Goal: Connect with others: Participate in discussion

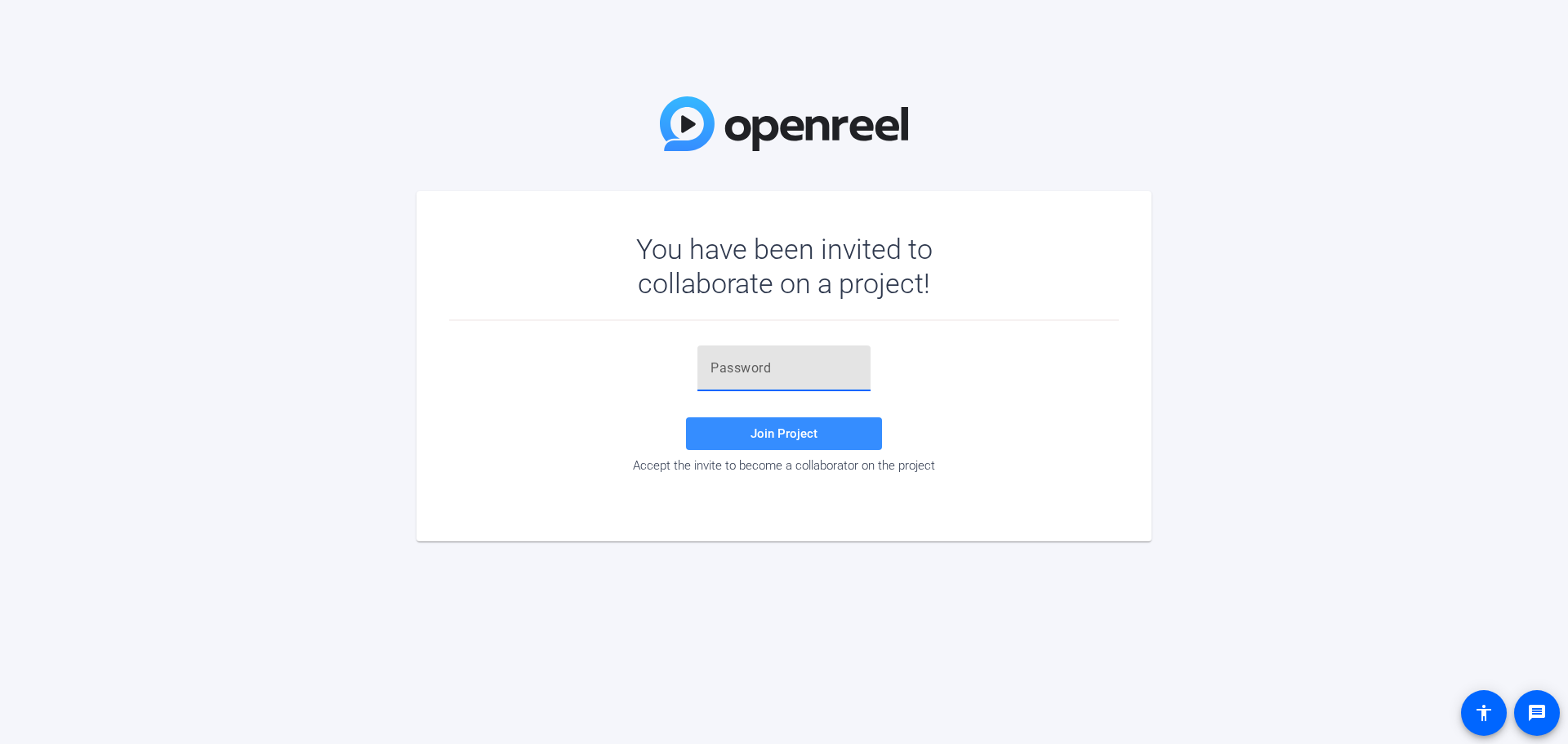
click at [823, 361] on input "text" at bounding box center [784, 368] width 147 height 19
paste input "6}5,6a"
type input "6}5,6a"
click at [745, 422] on span at bounding box center [784, 433] width 196 height 40
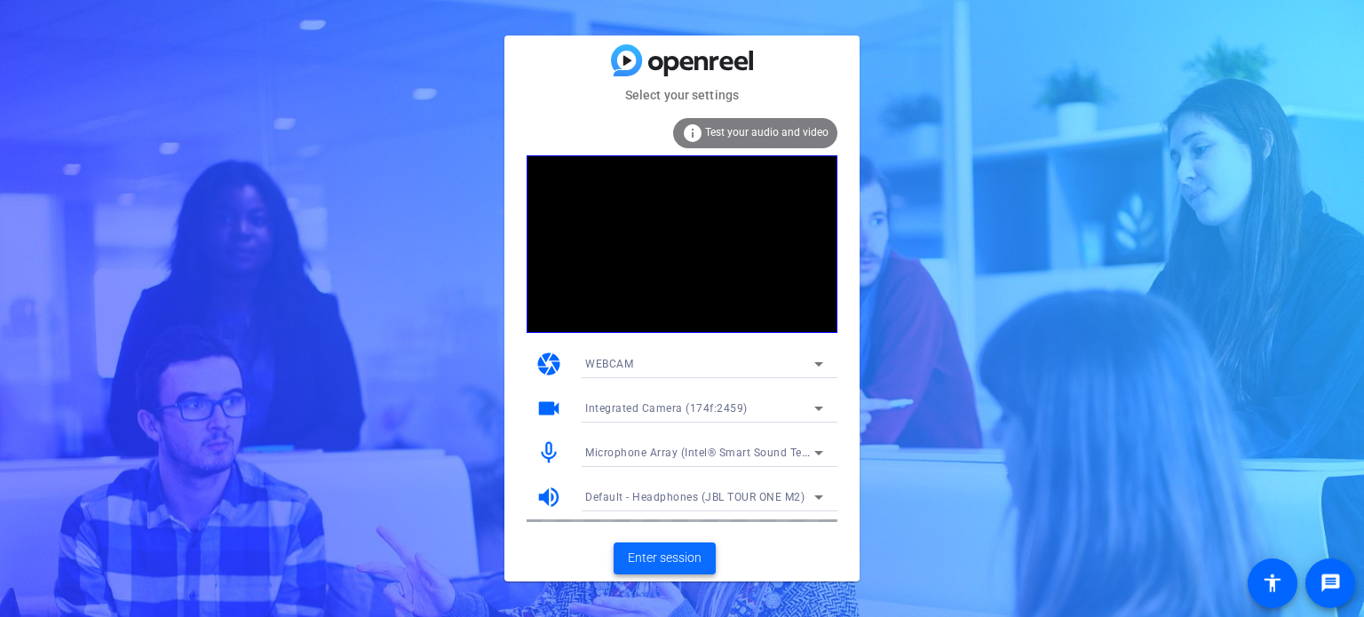
click at [654, 554] on span "Enter session" at bounding box center [665, 558] width 74 height 19
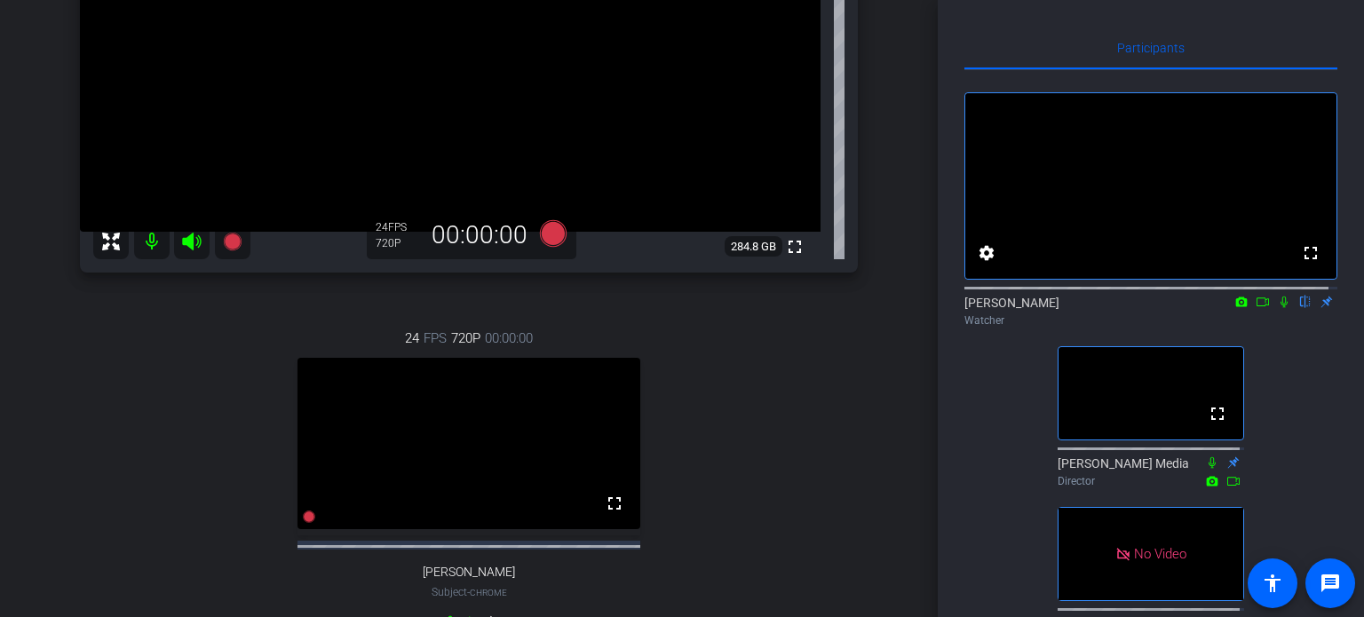
scroll to position [355, 0]
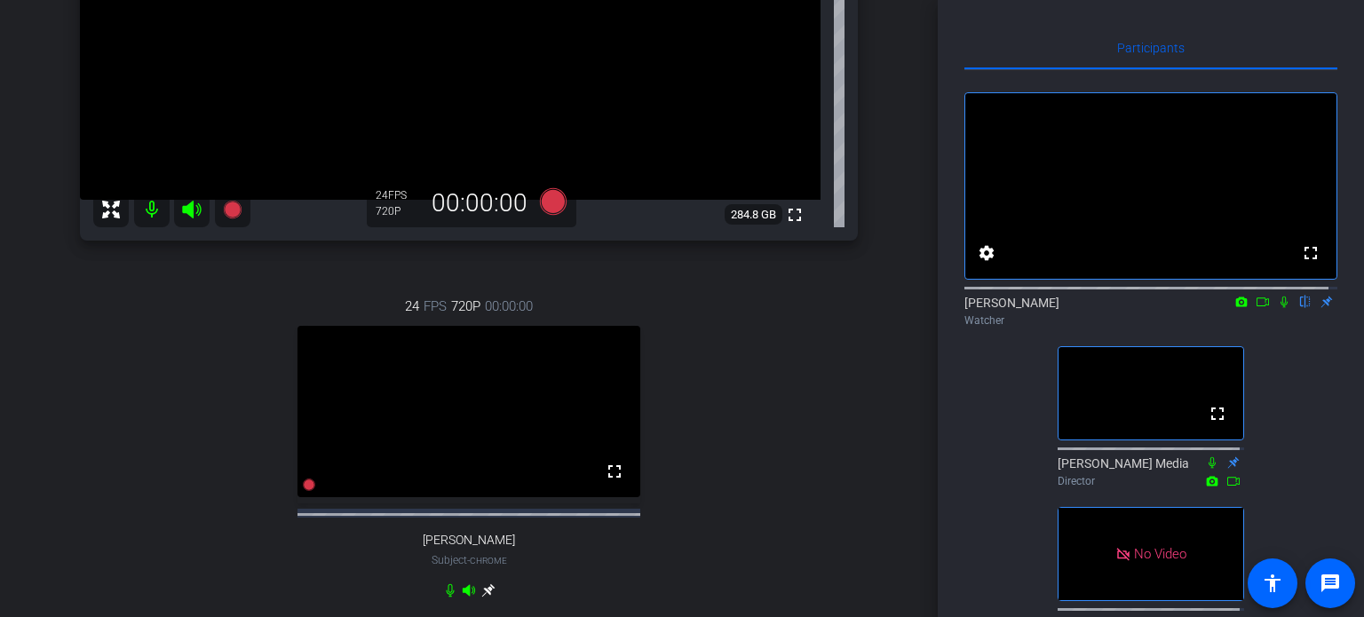
click at [1277, 308] on icon at bounding box center [1284, 302] width 14 height 12
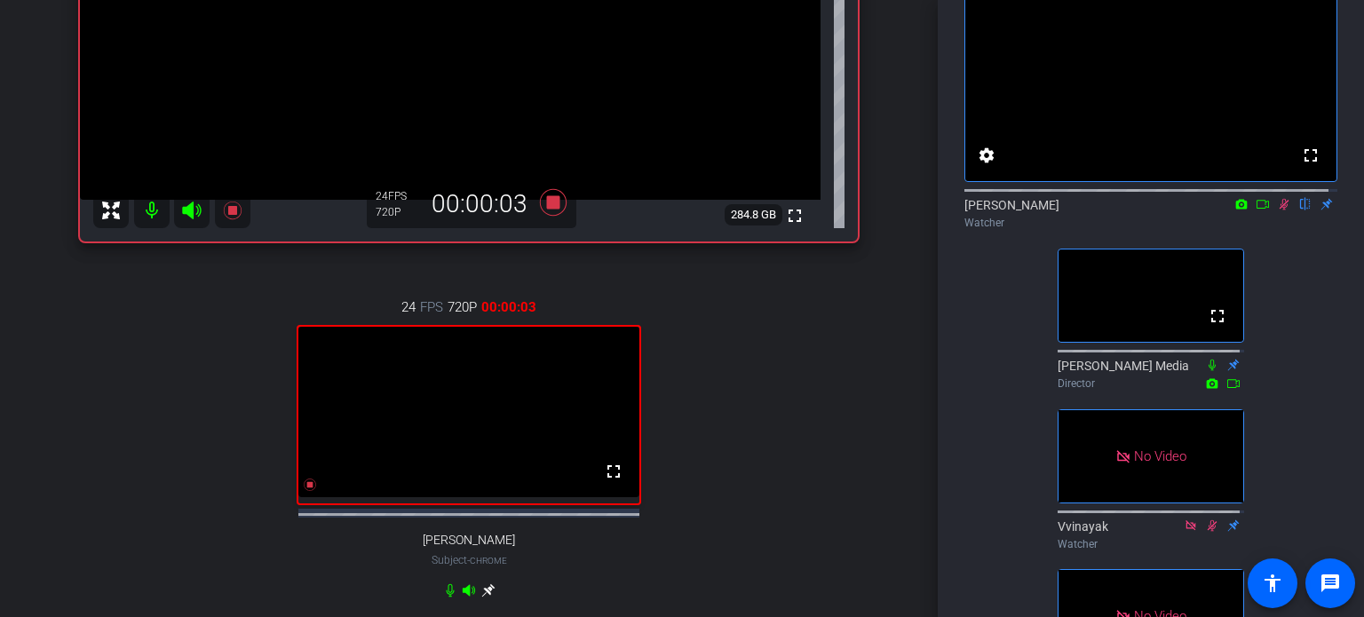
scroll to position [89, 0]
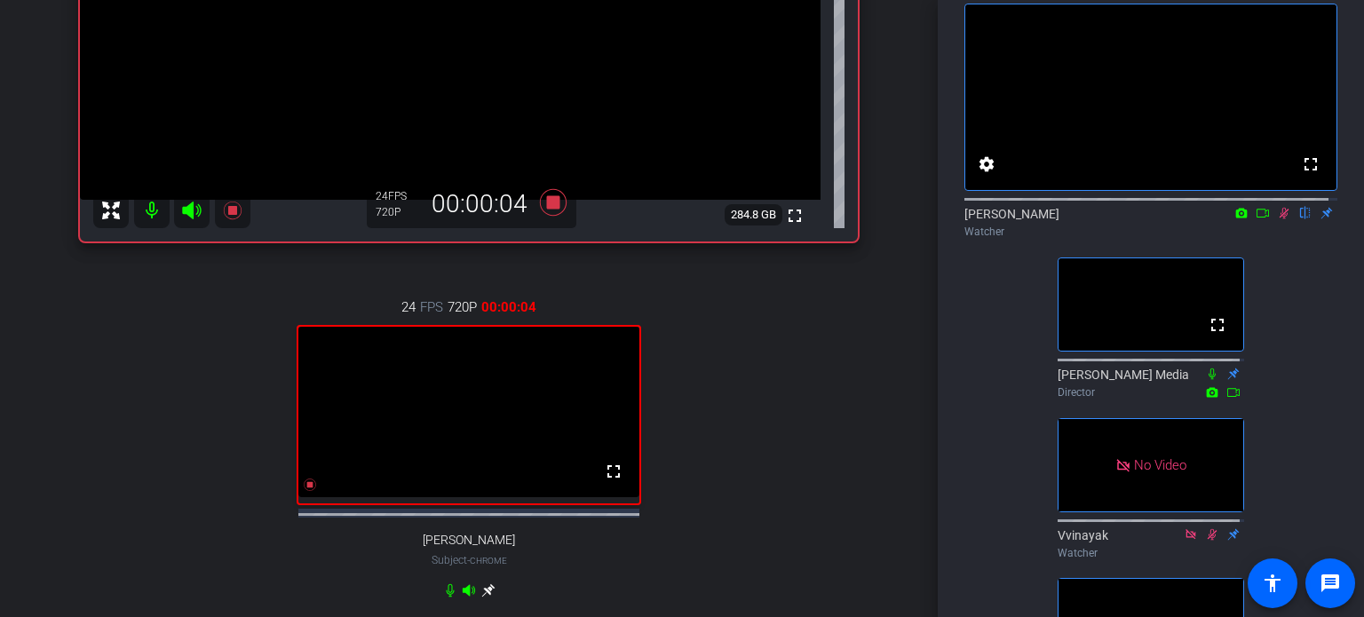
click at [1256, 219] on icon at bounding box center [1263, 213] width 14 height 12
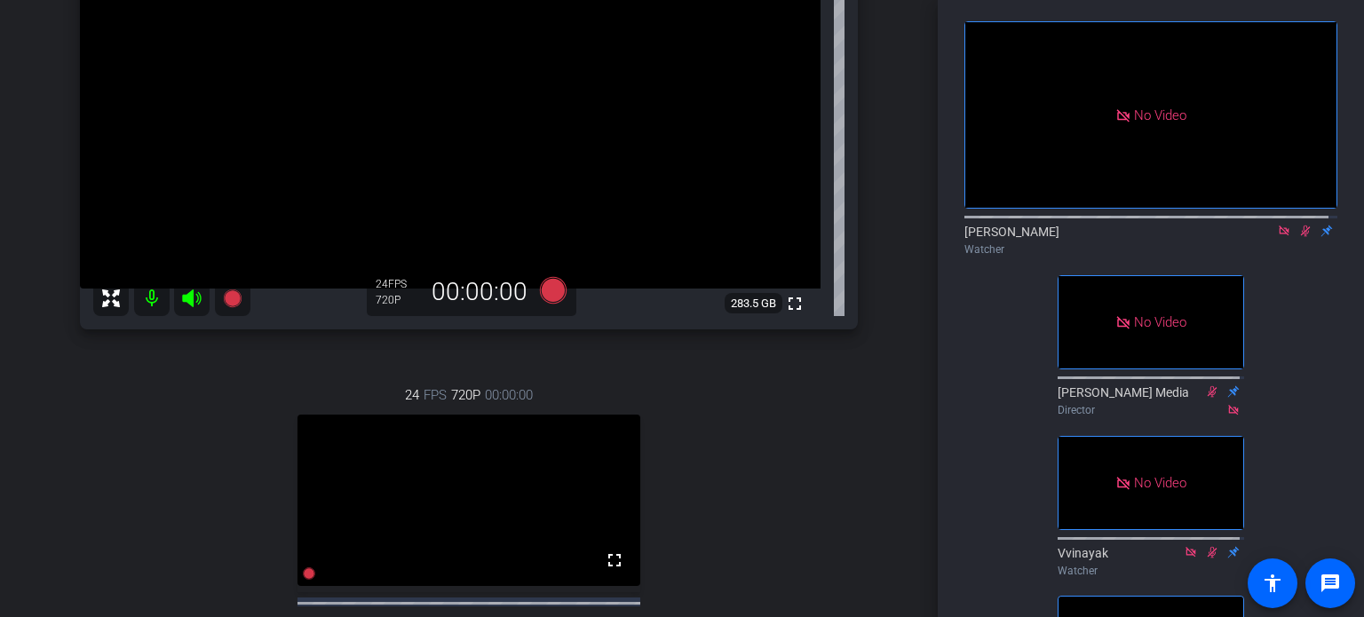
scroll to position [103, 0]
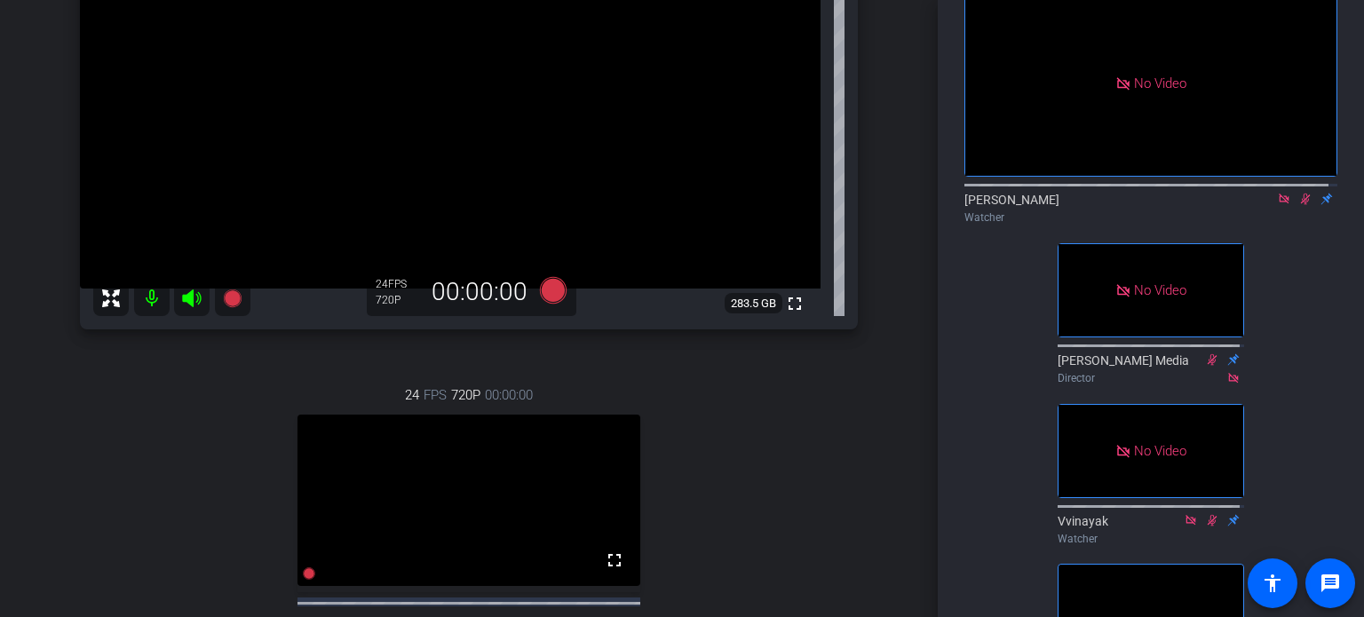
drag, startPoint x: 1270, startPoint y: 215, endPoint x: 1281, endPoint y: 258, distance: 44.8
click at [1279, 203] on icon at bounding box center [1284, 199] width 10 height 10
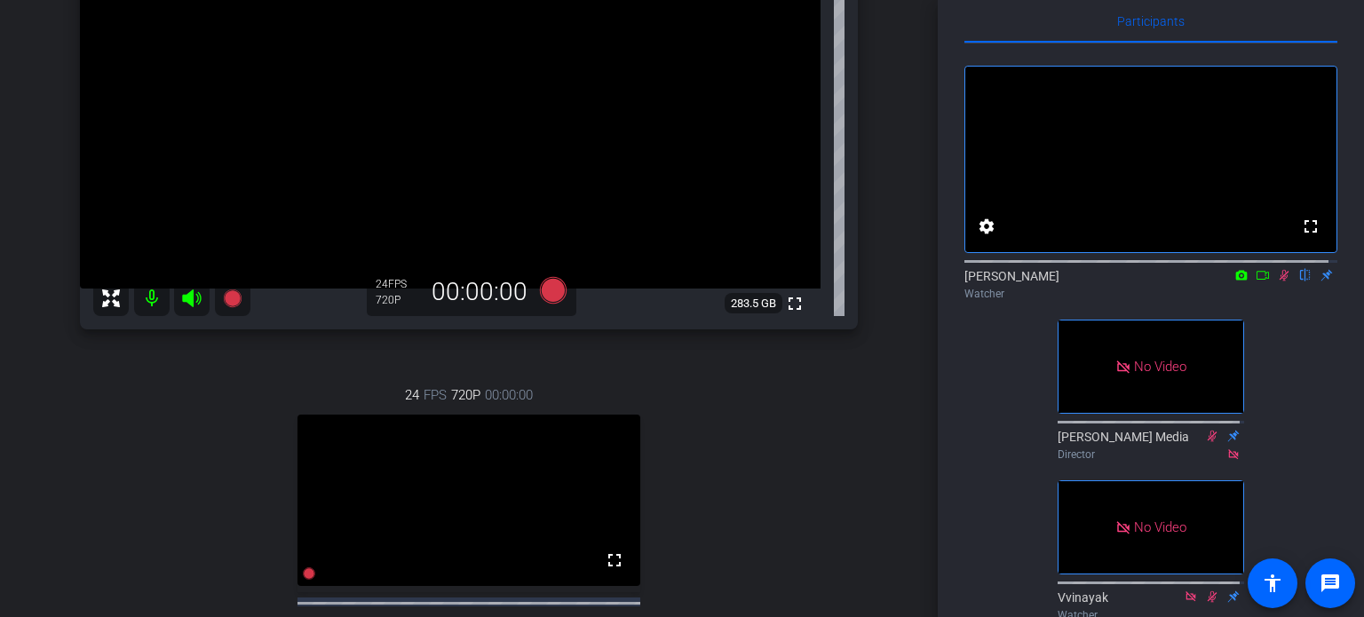
scroll to position [25, 0]
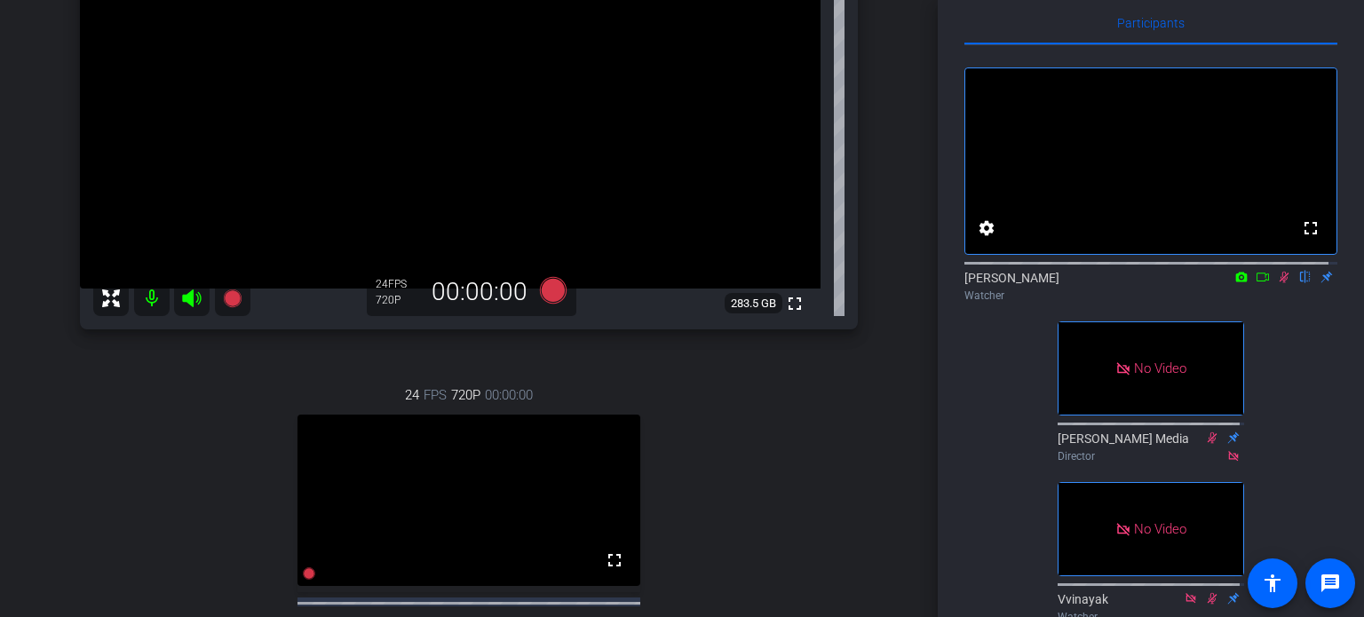
click at [1280, 283] on icon at bounding box center [1285, 278] width 10 height 12
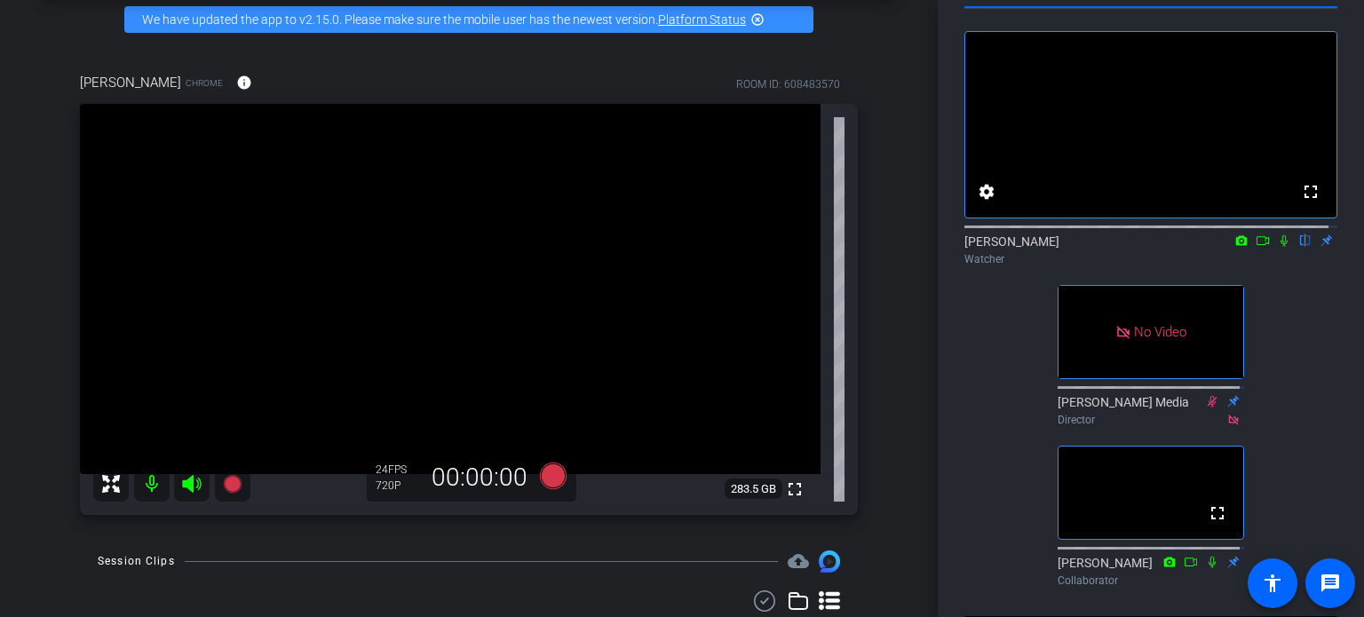
scroll to position [0, 0]
